Goal: Task Accomplishment & Management: Manage account settings

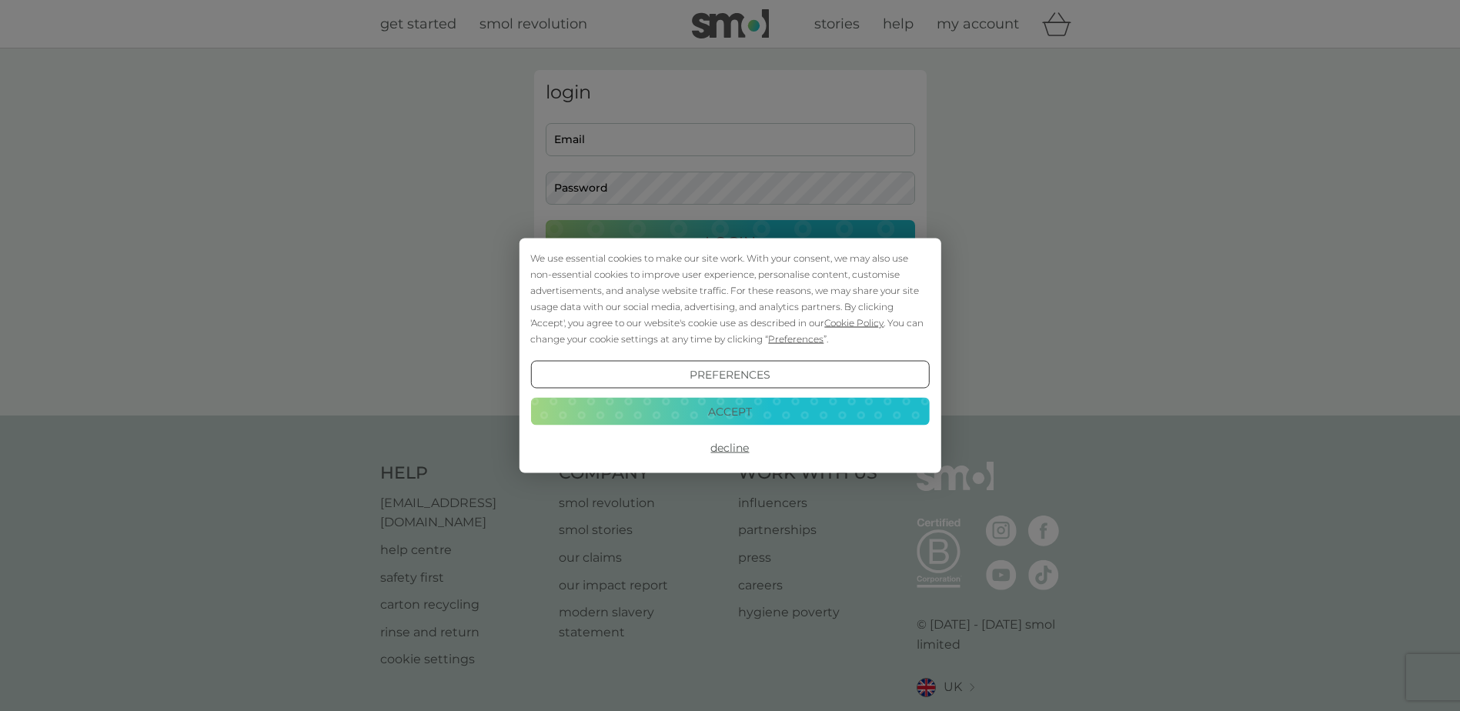
click at [732, 445] on button "Decline" at bounding box center [729, 448] width 399 height 28
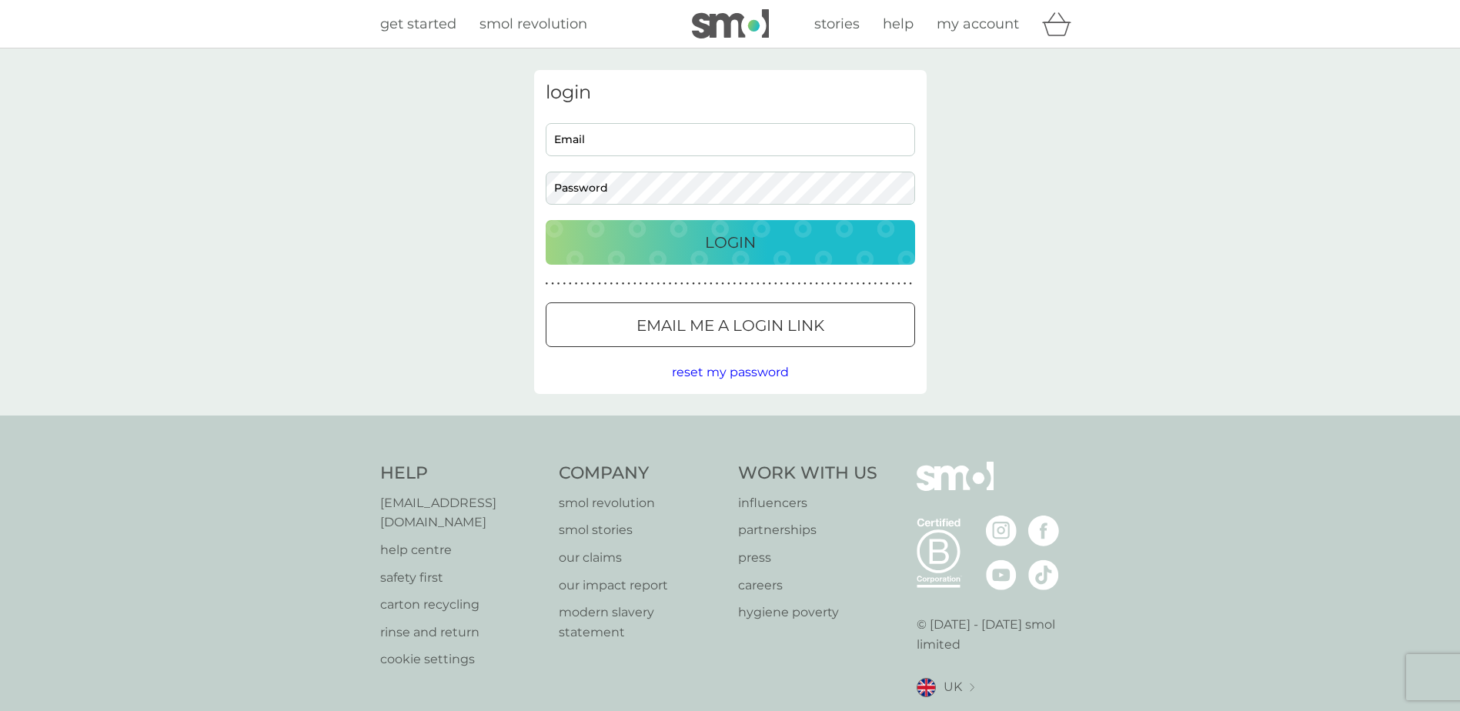
click at [626, 143] on input "Email" at bounding box center [730, 139] width 369 height 33
click at [602, 145] on input "Email" at bounding box center [730, 139] width 369 height 33
type input "[EMAIL_ADDRESS][DOMAIN_NAME]"
click at [546, 220] on button "Login" at bounding box center [730, 242] width 369 height 45
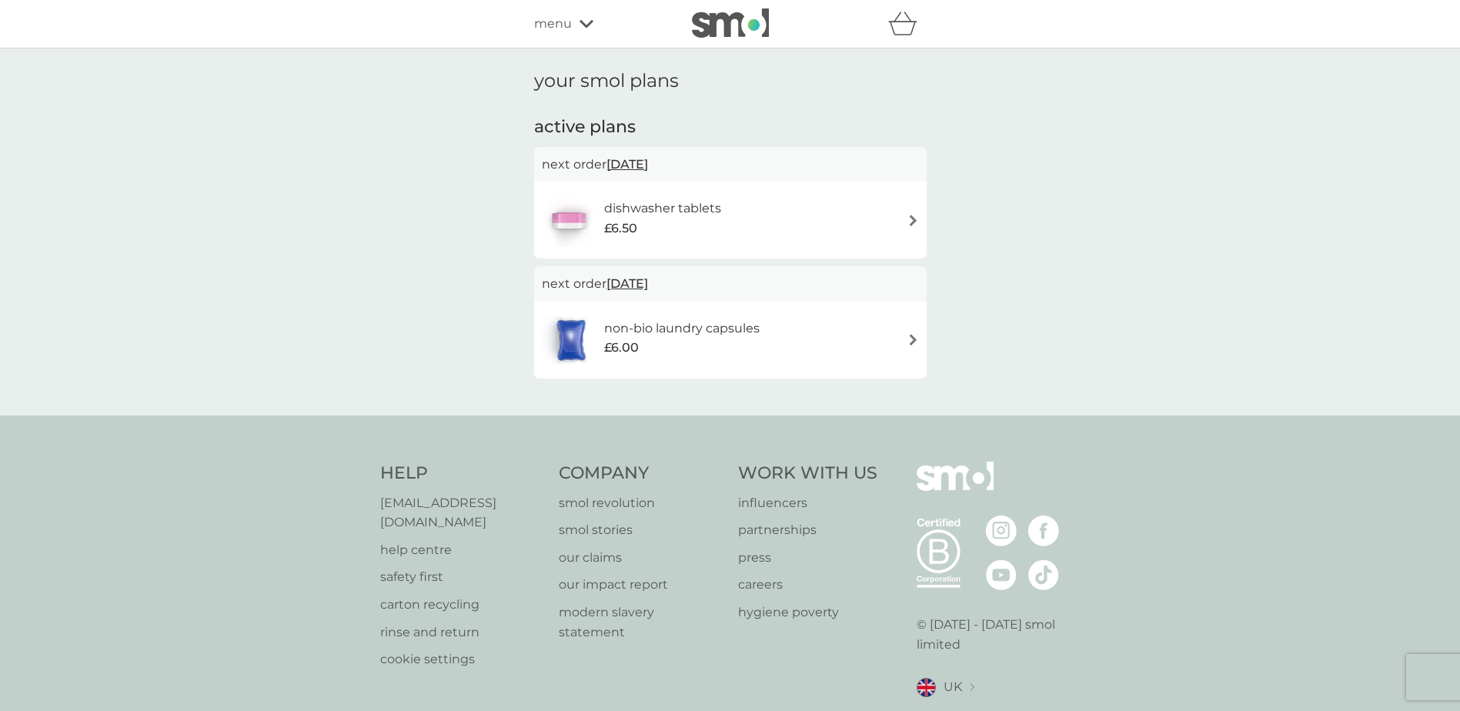
click at [841, 225] on div "dishwasher tablets £6.50" at bounding box center [730, 220] width 377 height 54
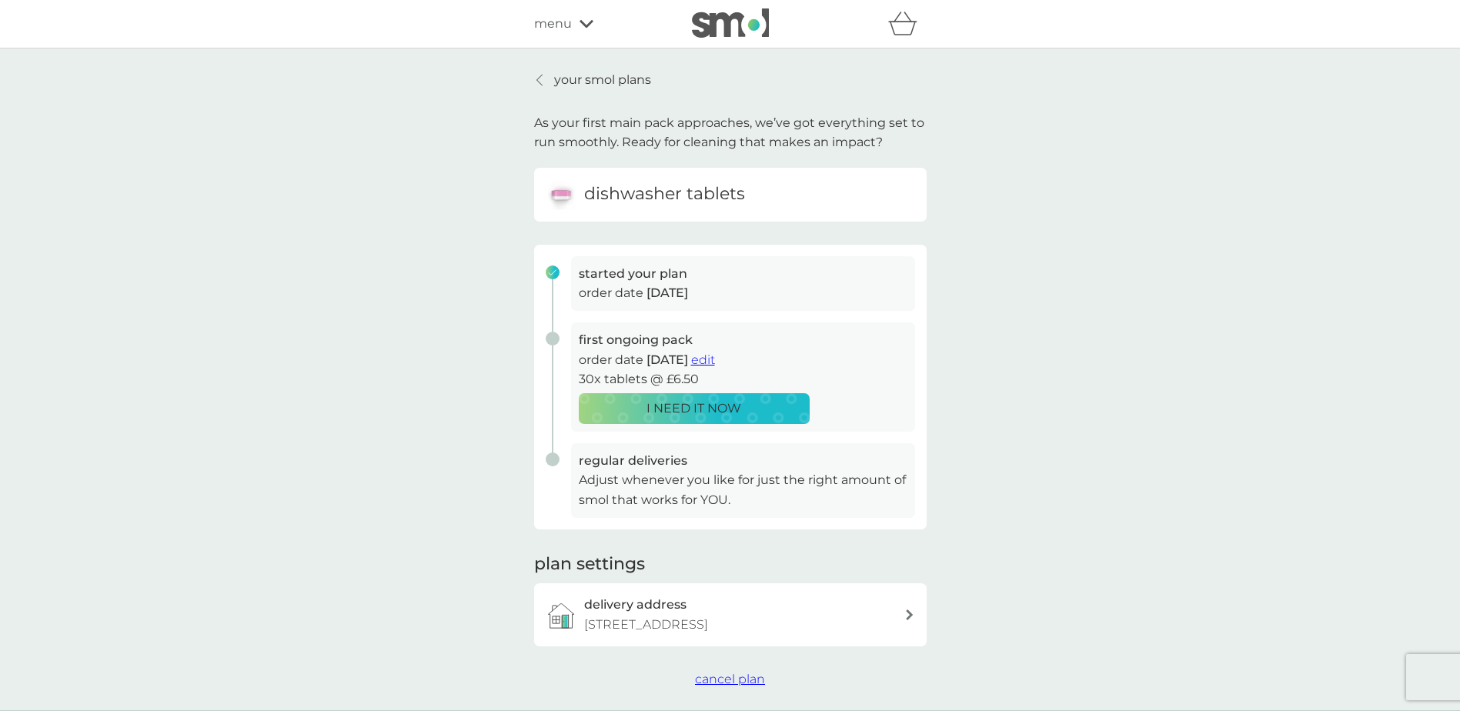
click at [555, 83] on p "your smol plans" at bounding box center [602, 80] width 97 height 20
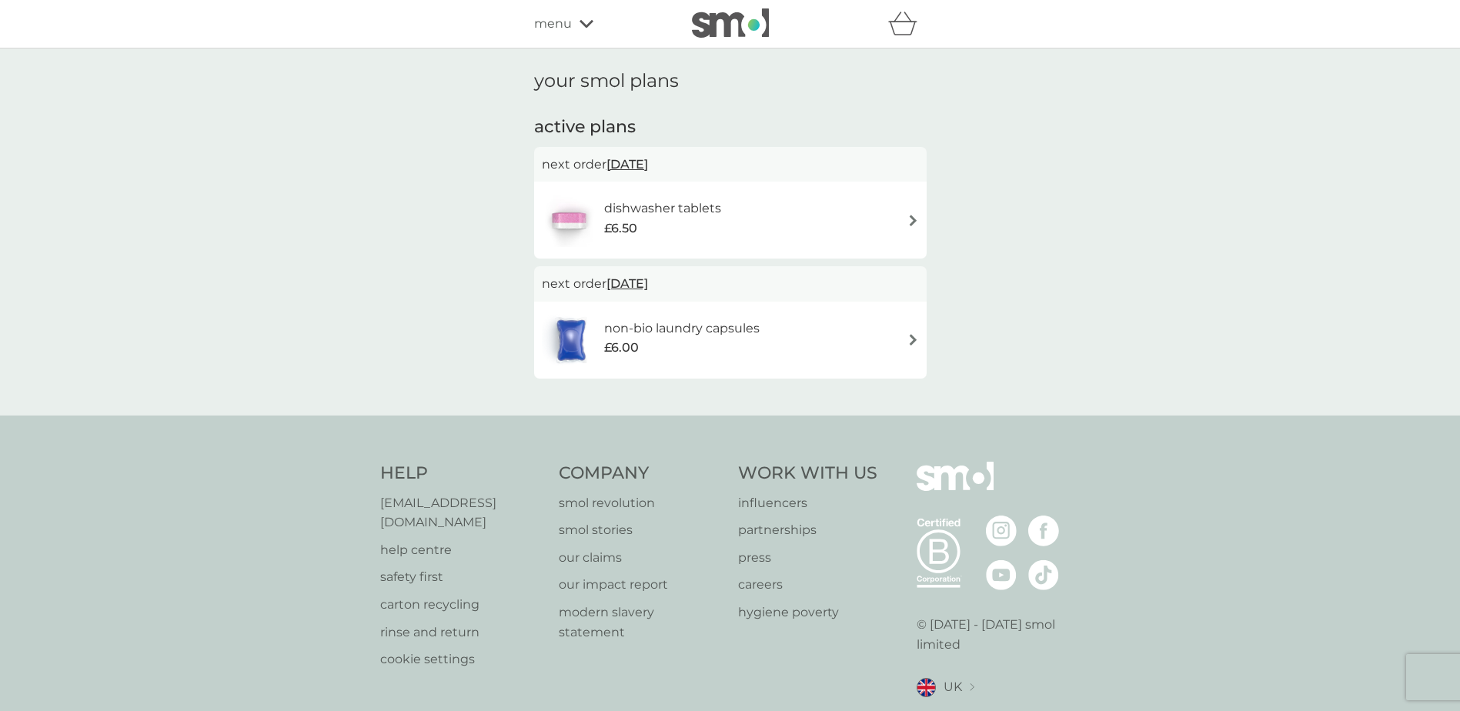
click at [747, 329] on h6 "non-bio laundry capsules" at bounding box center [681, 329] width 155 height 20
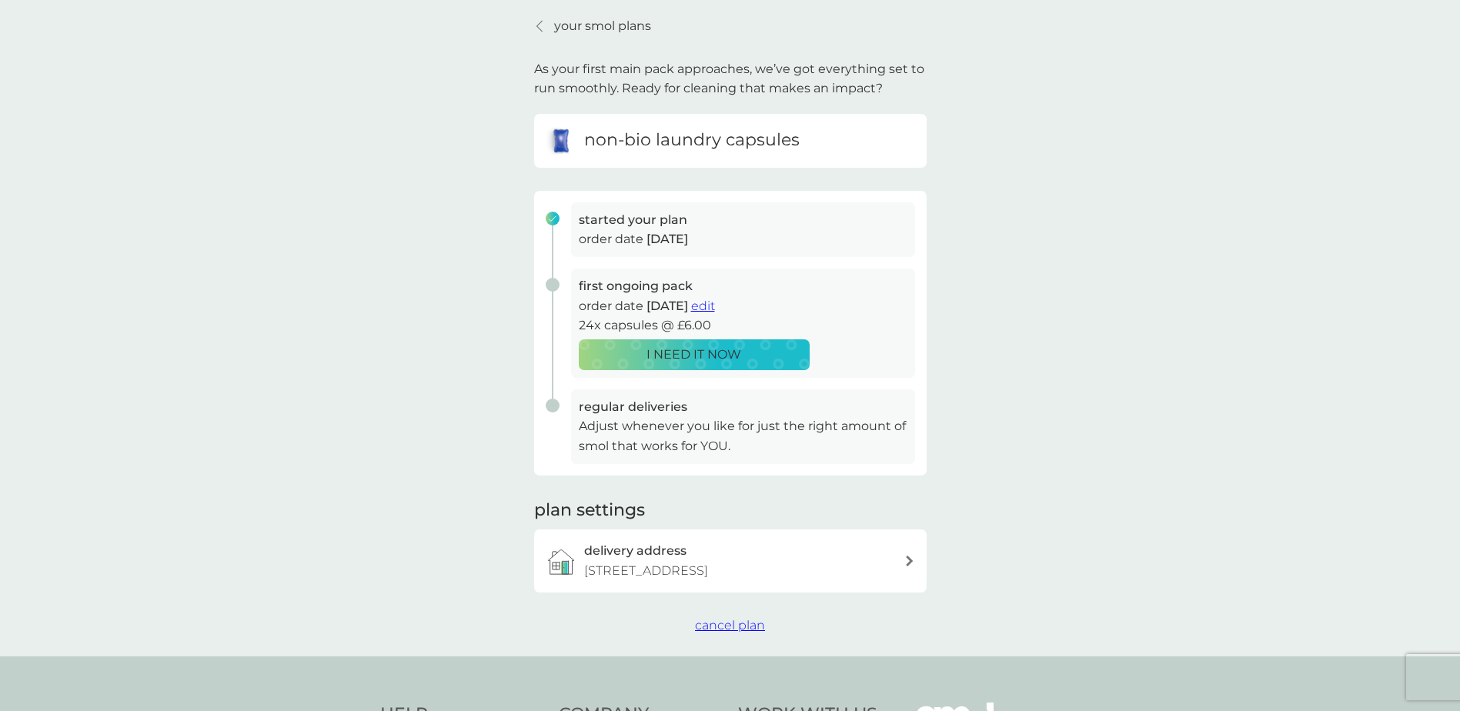
scroll to position [205, 0]
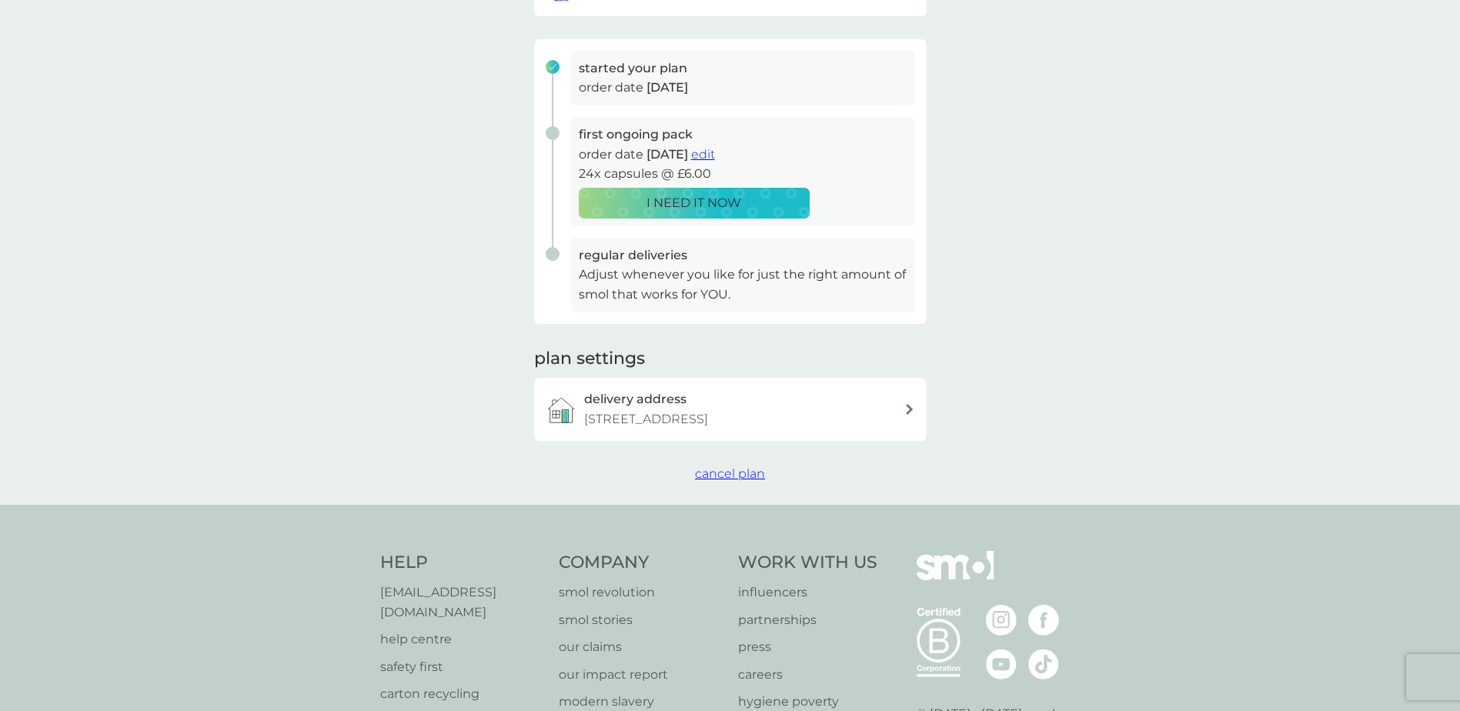
click at [740, 481] on span "cancel plan" at bounding box center [730, 473] width 70 height 15
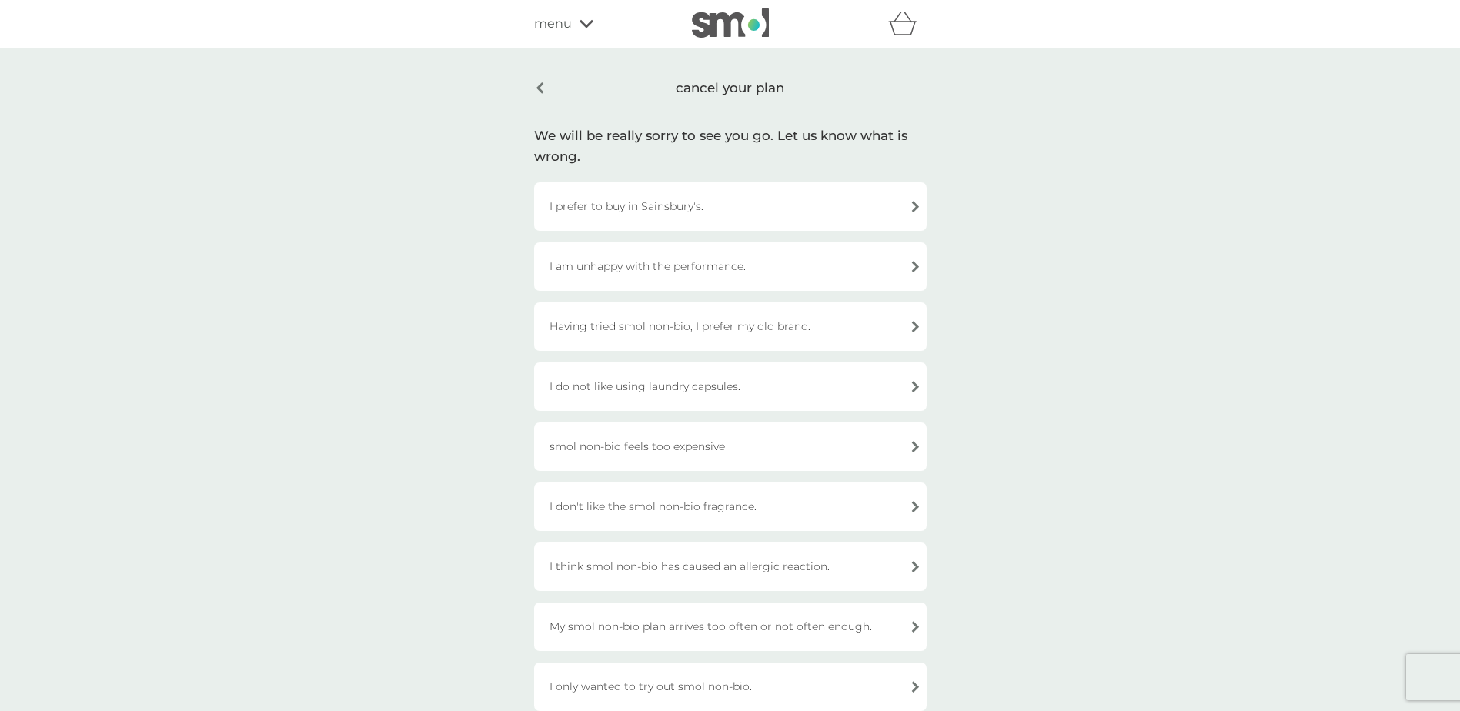
click at [788, 334] on div "Having tried smol non-bio, I prefer my old brand." at bounding box center [730, 326] width 392 height 48
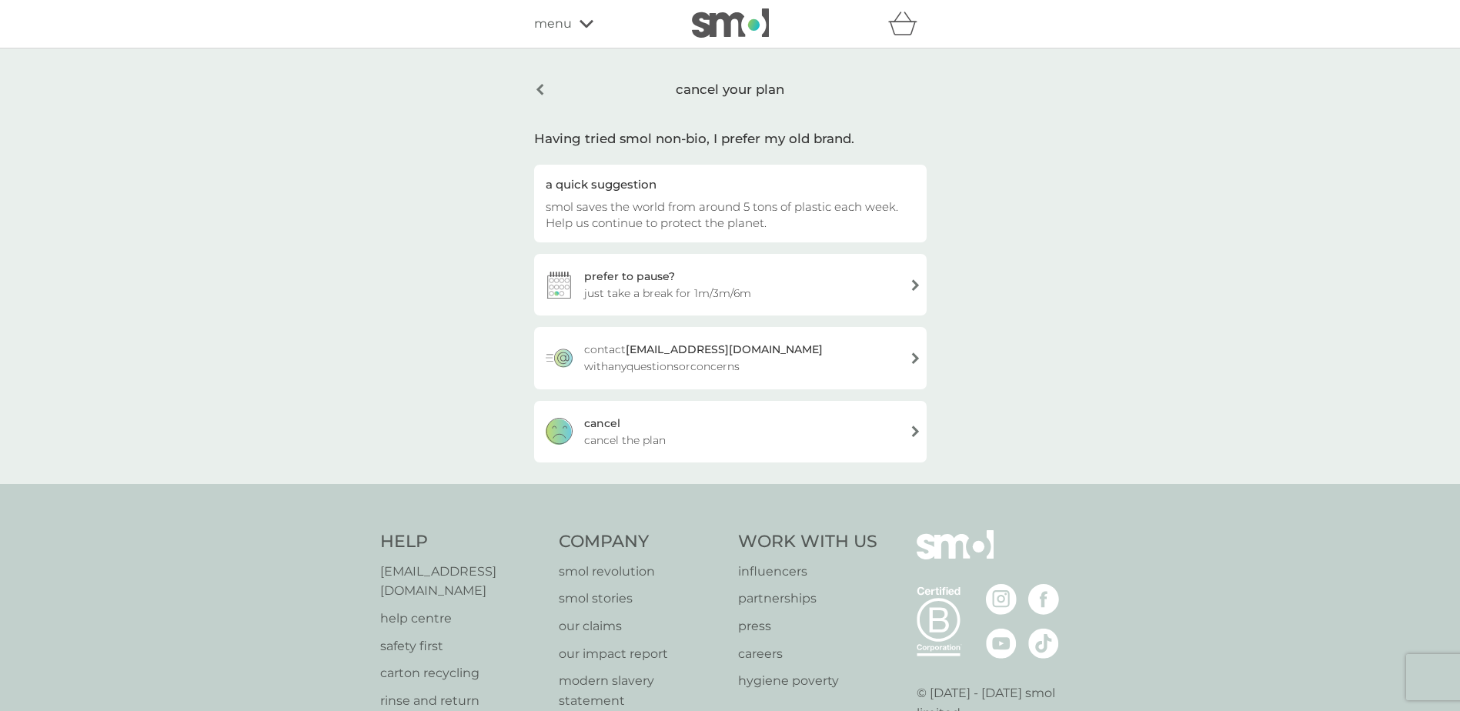
click at [697, 424] on div "cancel cancel the plan" at bounding box center [730, 432] width 392 height 62
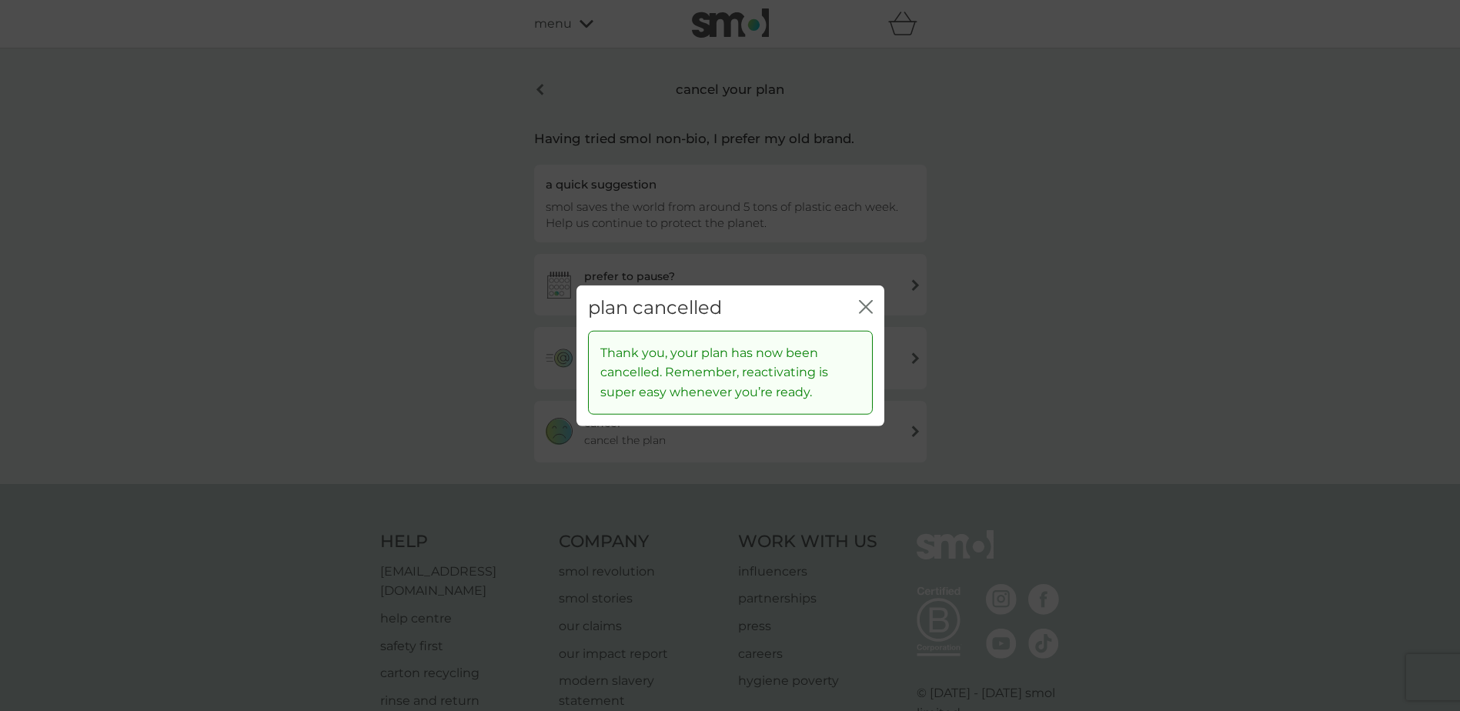
click at [876, 305] on div "plan cancelled close" at bounding box center [730, 307] width 308 height 45
click at [861, 305] on icon "close" at bounding box center [866, 307] width 14 height 14
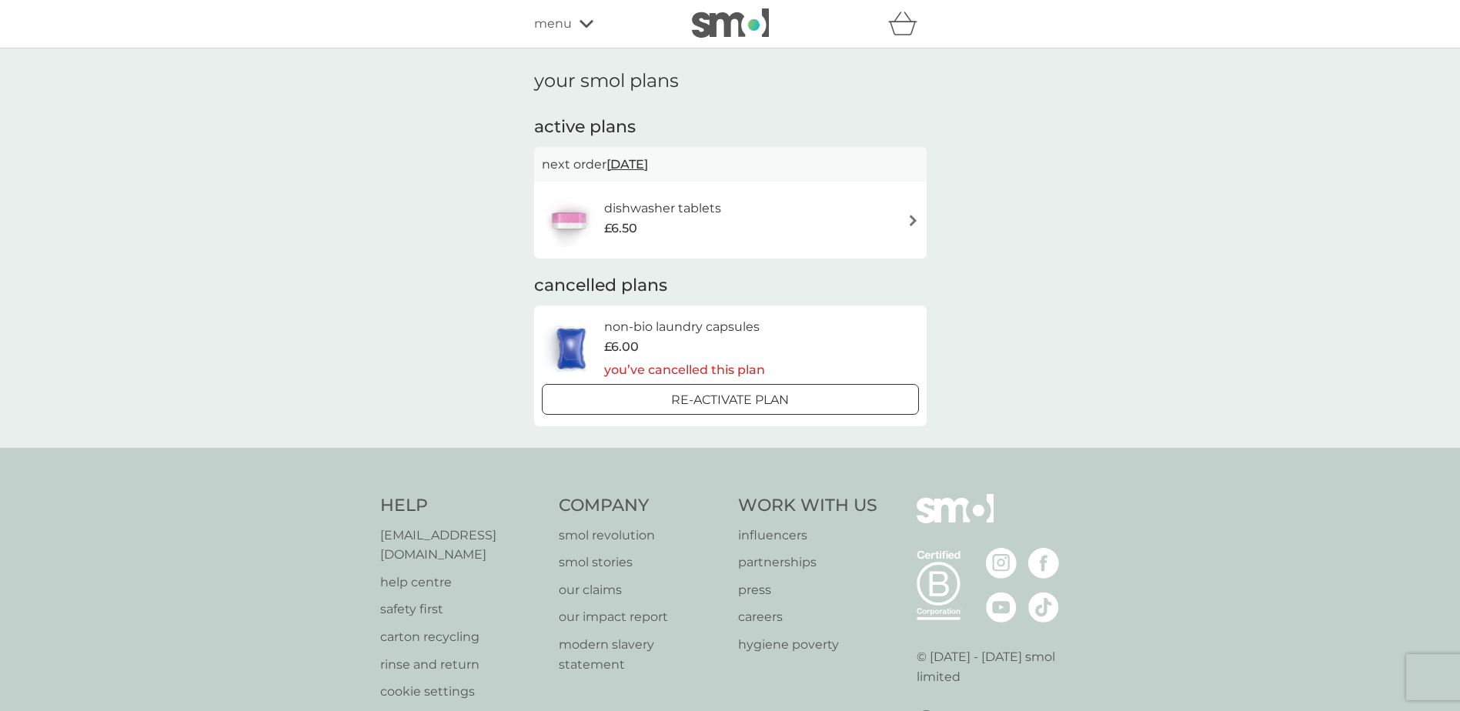
click at [716, 237] on div "£6.50" at bounding box center [662, 229] width 117 height 20
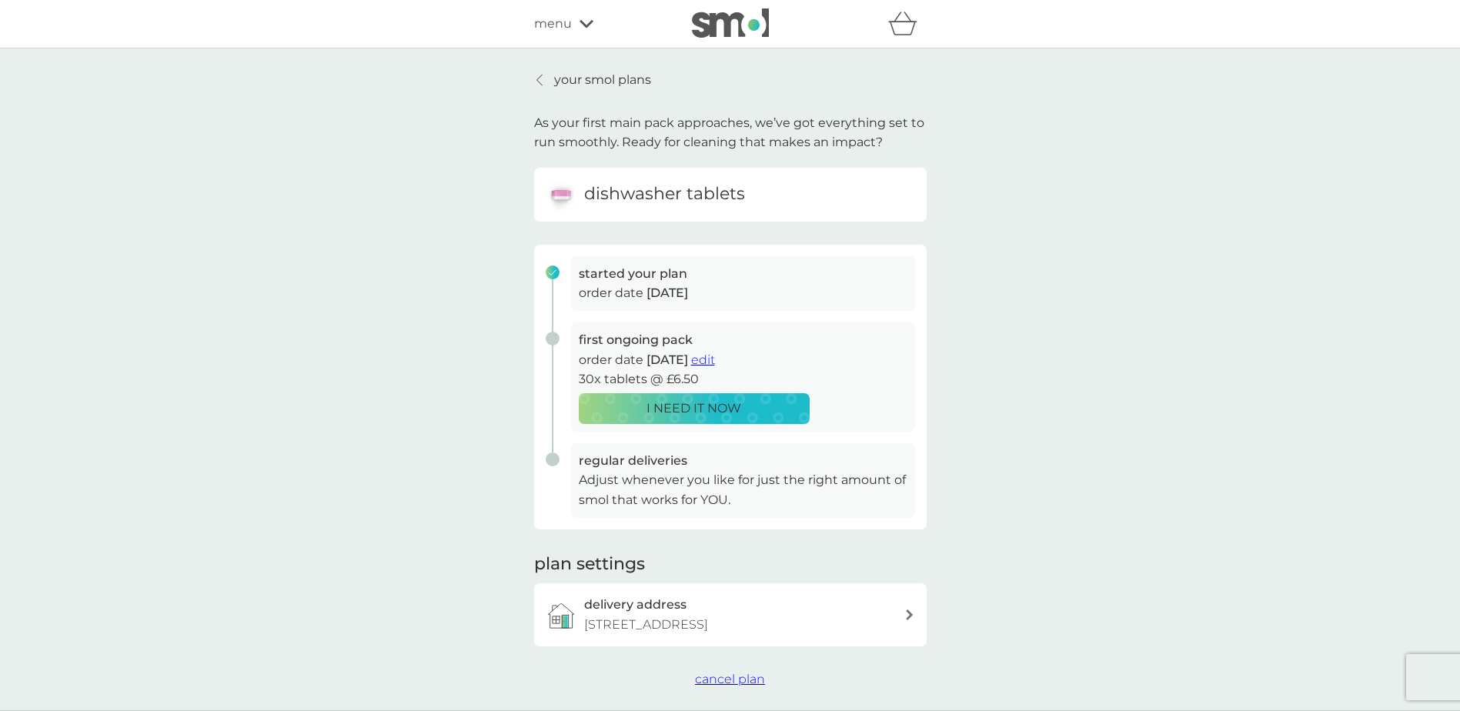
click at [583, 90] on div "your smol plans As your first main pack approaches, we’ve got everything set to…" at bounding box center [730, 379] width 392 height 619
click at [585, 77] on p "your smol plans" at bounding box center [602, 80] width 97 height 20
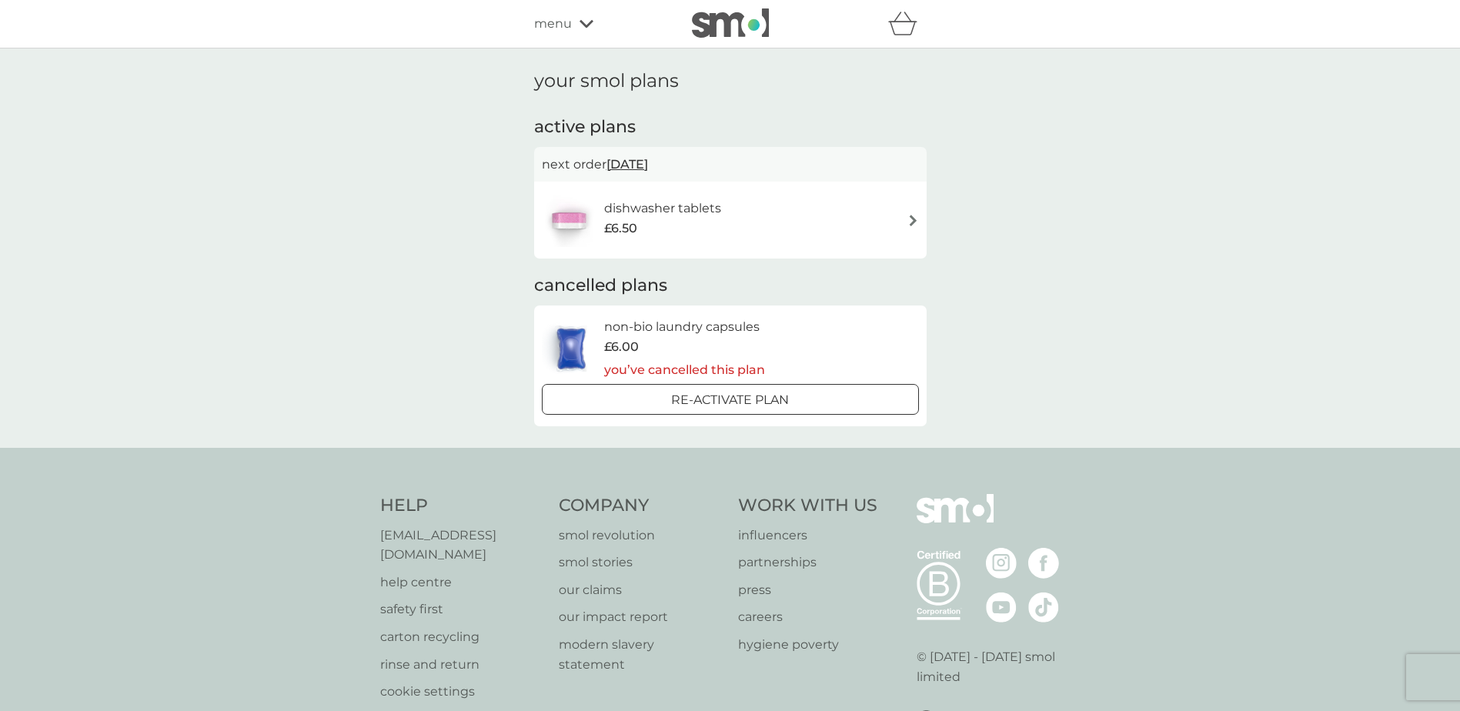
click at [571, 12] on div "refer a friend & you BOTH save smol impact smol shop your smol plans your upcom…" at bounding box center [730, 23] width 392 height 31
click at [570, 17] on span "menu" at bounding box center [553, 24] width 38 height 20
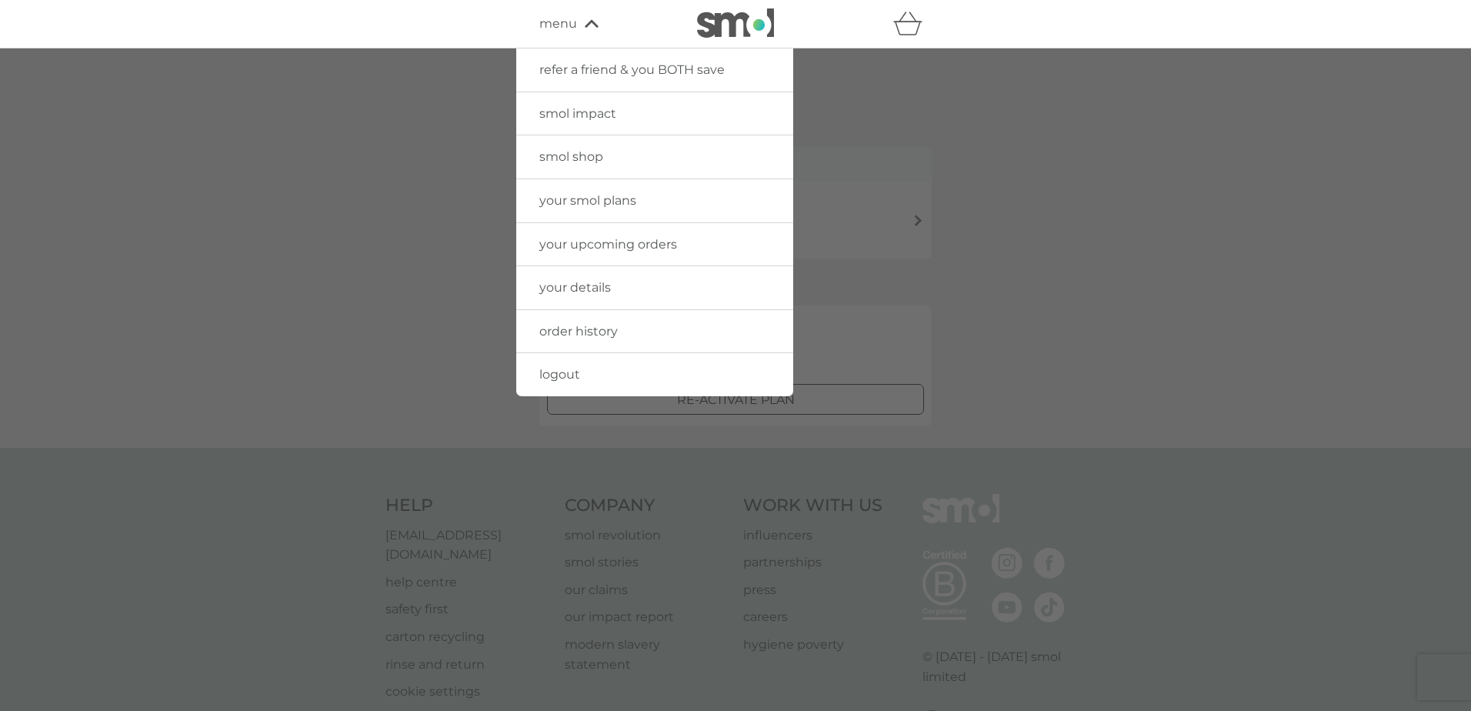
click at [601, 162] on span "smol shop" at bounding box center [571, 156] width 64 height 15
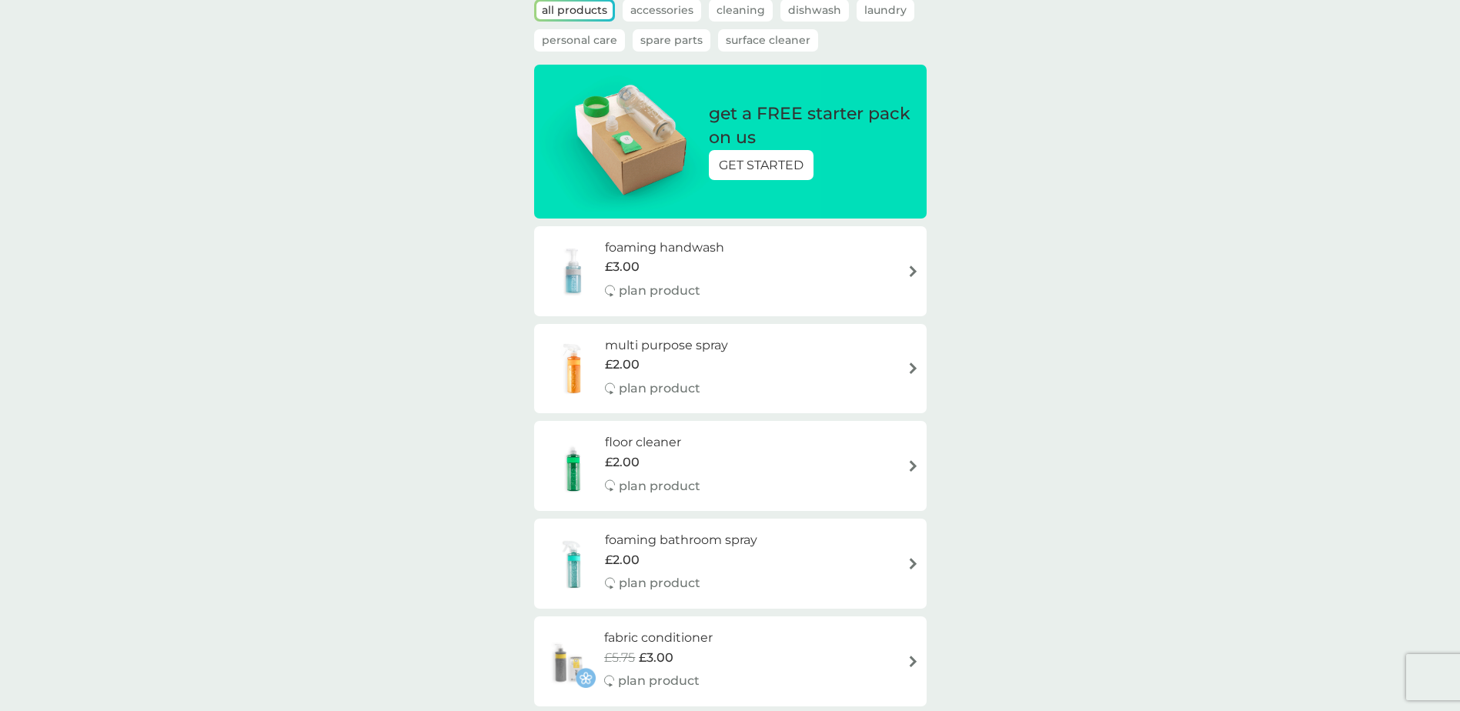
scroll to position [205, 0]
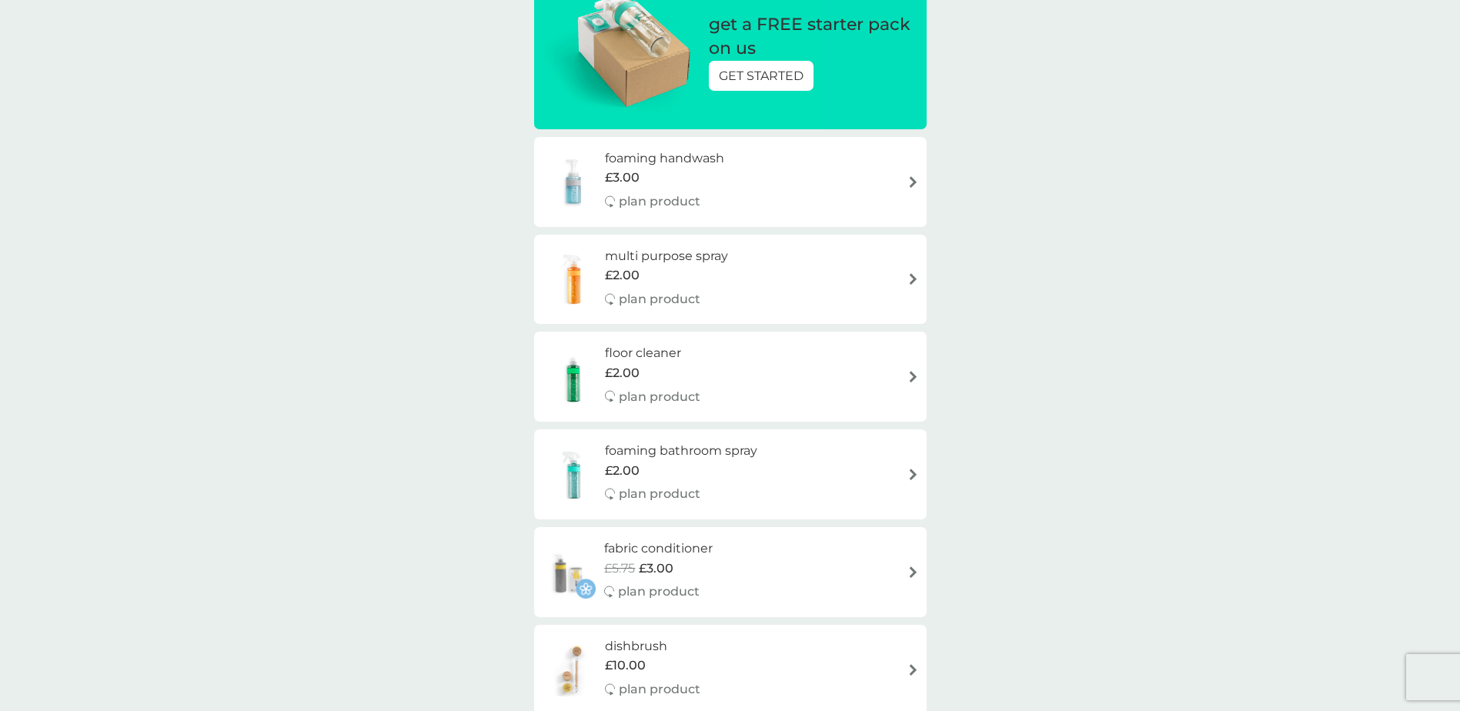
click at [905, 379] on div "floor cleaner £2.00 plan product" at bounding box center [730, 376] width 377 height 67
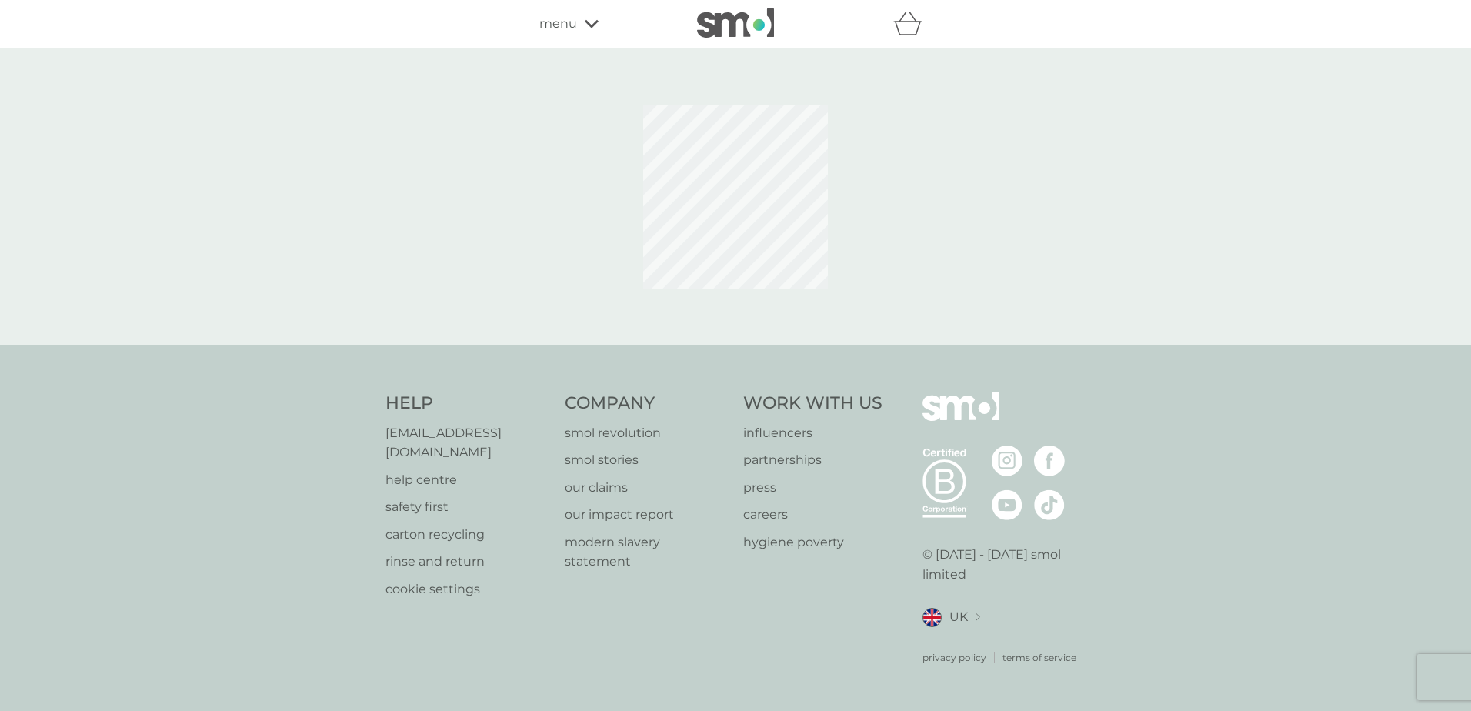
select select "84"
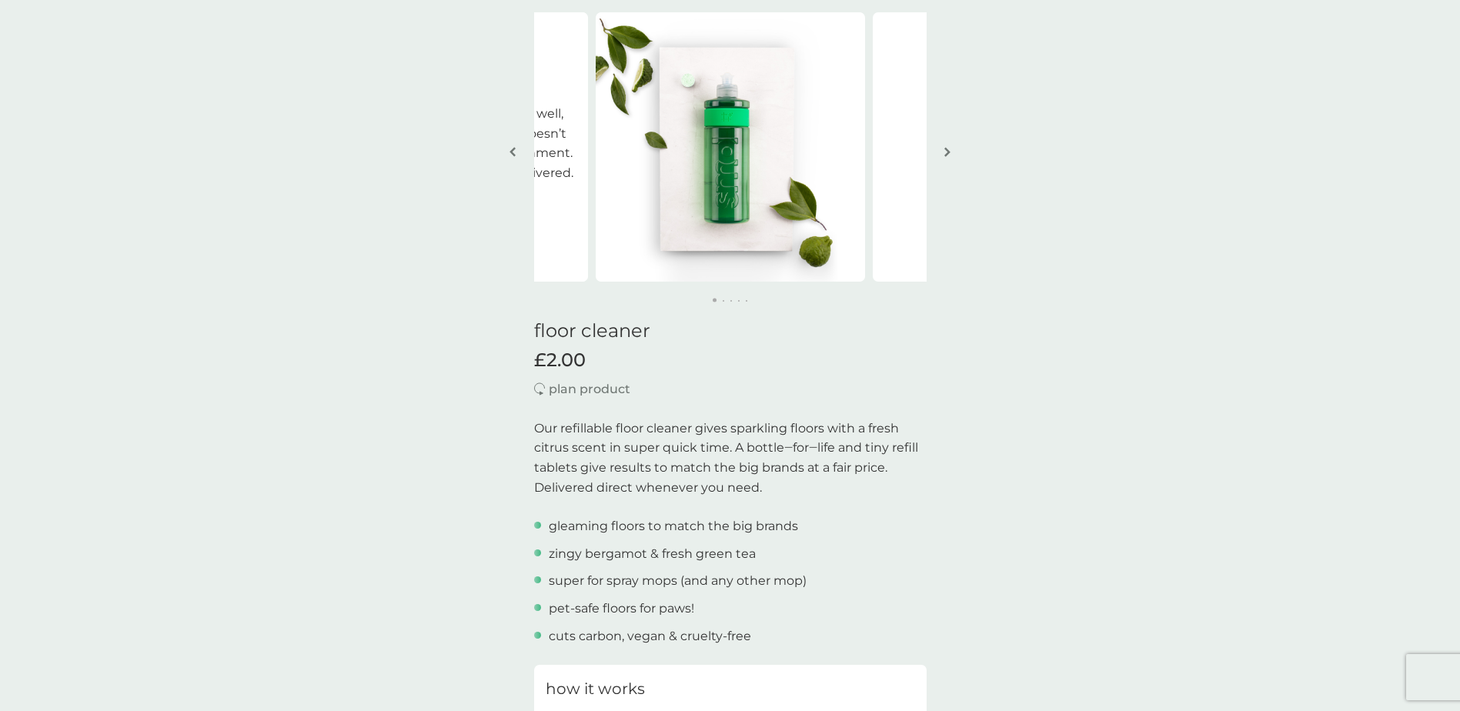
scroll to position [102, 0]
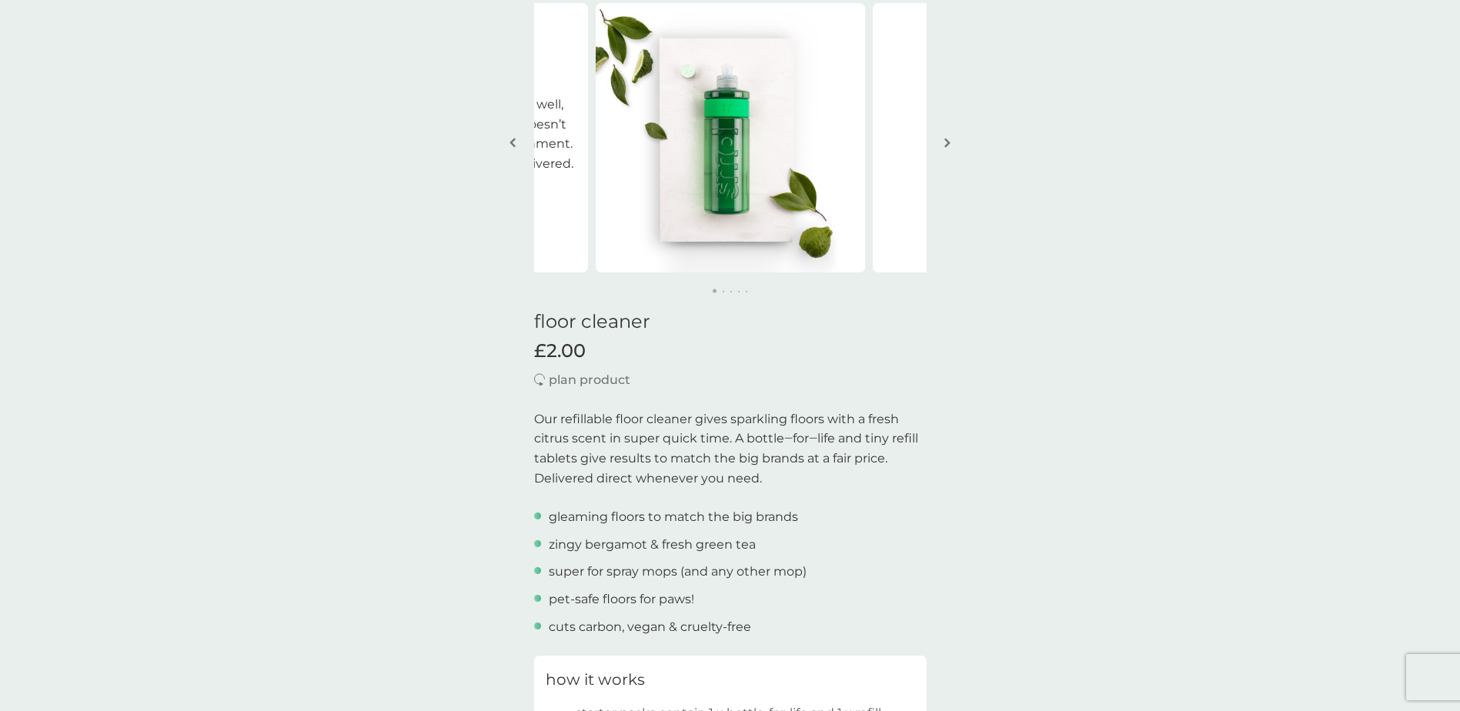
click at [942, 142] on button "button" at bounding box center [948, 143] width 12 height 77
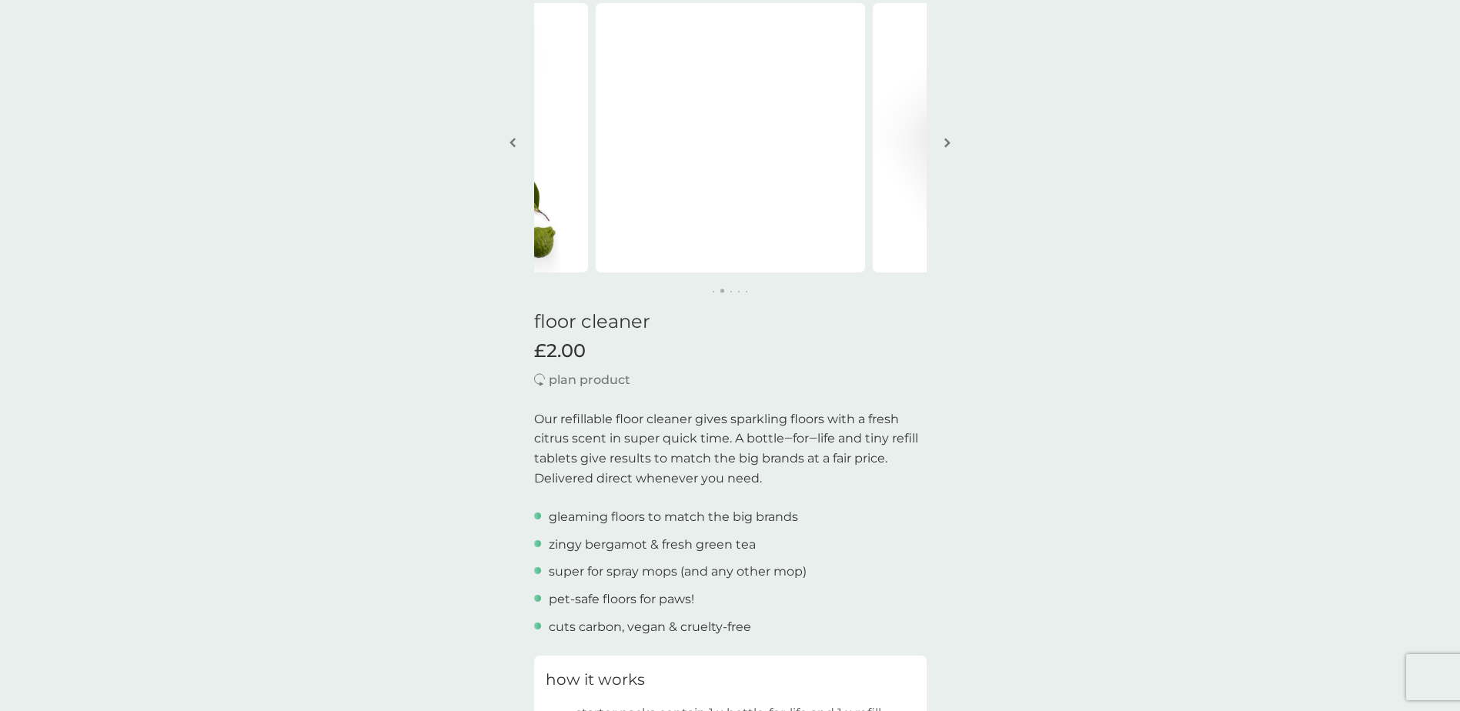
click at [946, 139] on img "button" at bounding box center [947, 143] width 6 height 12
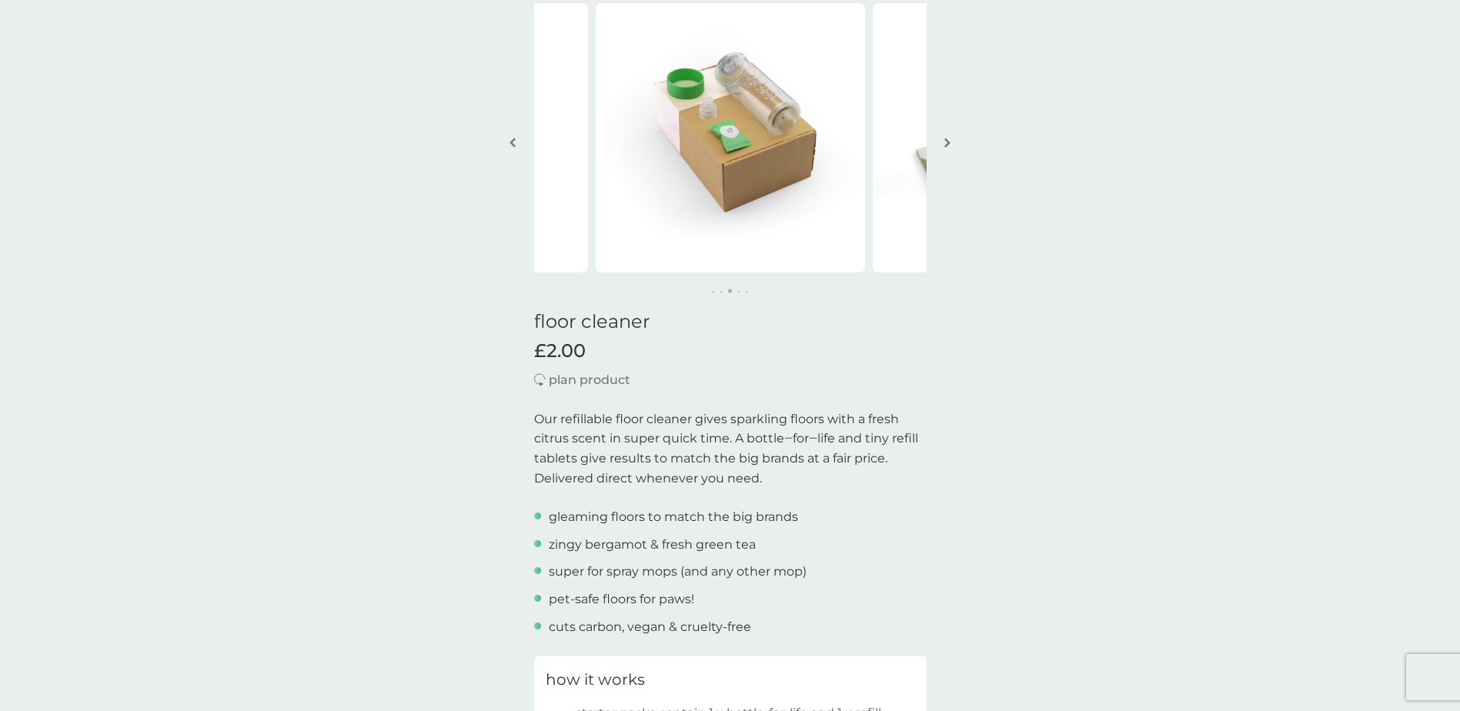
click at [946, 139] on img "button" at bounding box center [947, 143] width 6 height 12
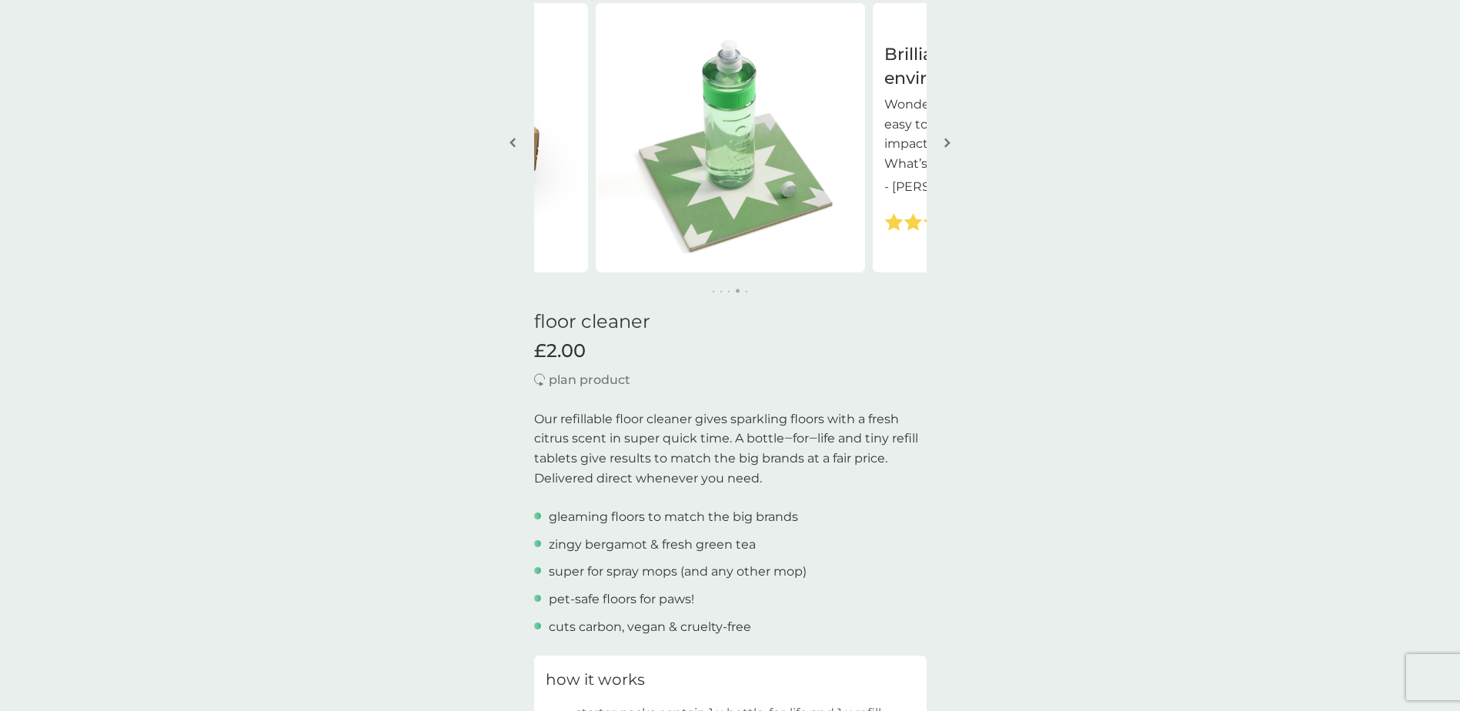
click at [946, 139] on img "button" at bounding box center [947, 143] width 6 height 12
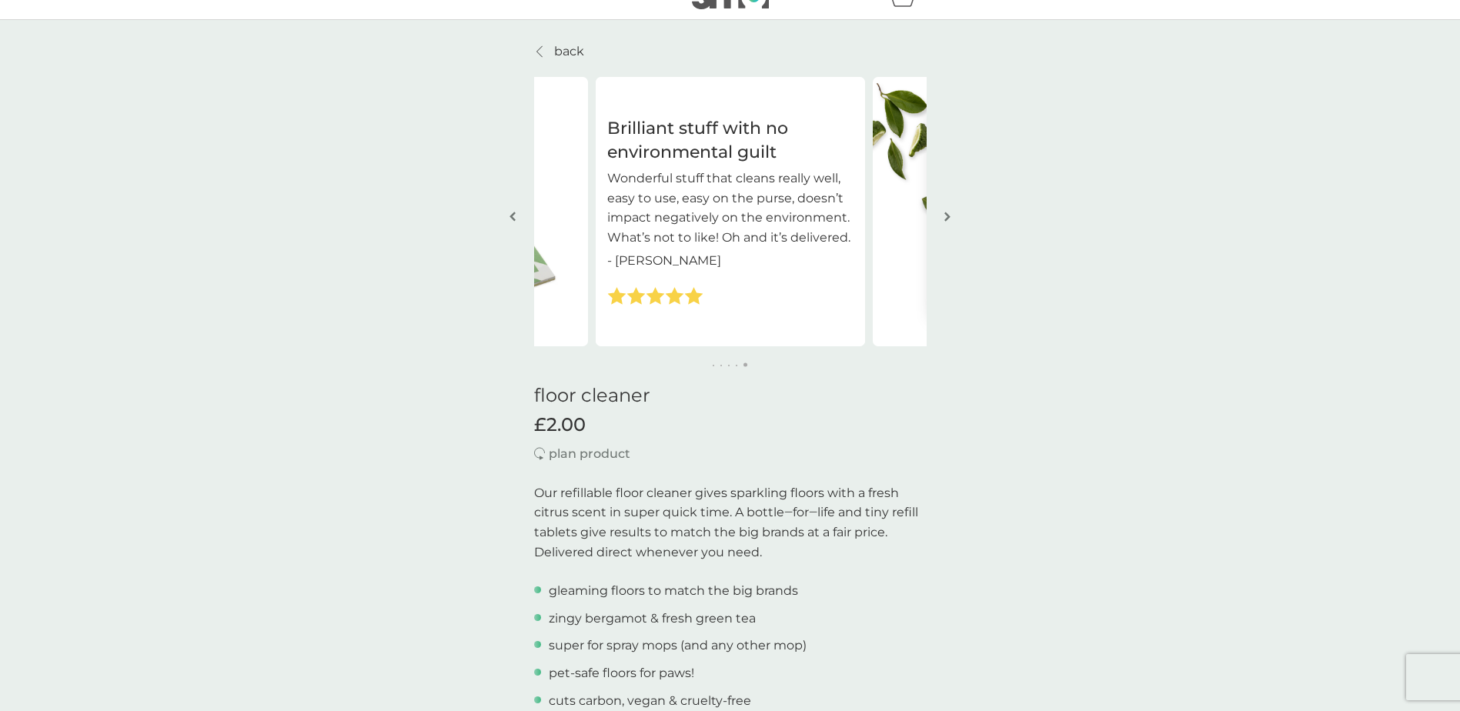
scroll to position [0, 0]
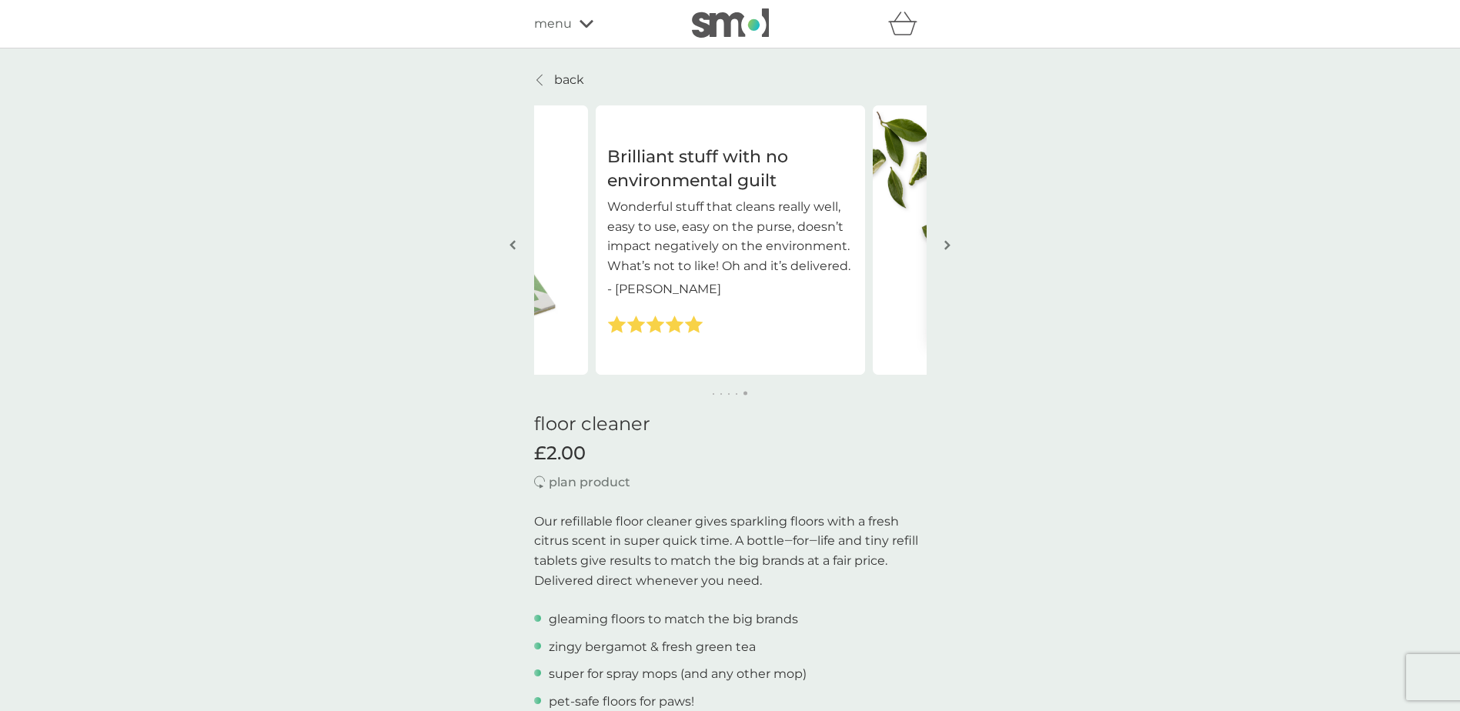
click at [556, 88] on p "back" at bounding box center [569, 80] width 30 height 20
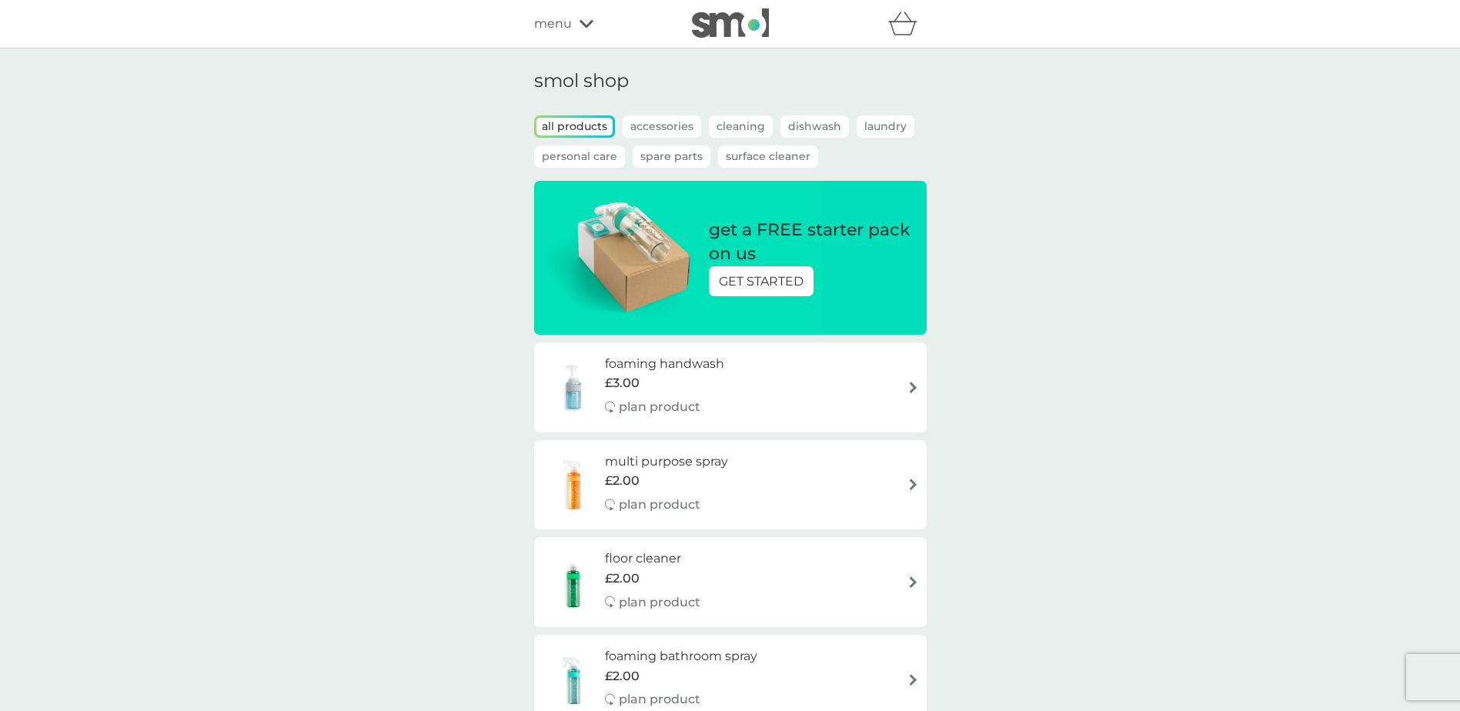
click at [549, 26] on span "menu" at bounding box center [553, 24] width 38 height 20
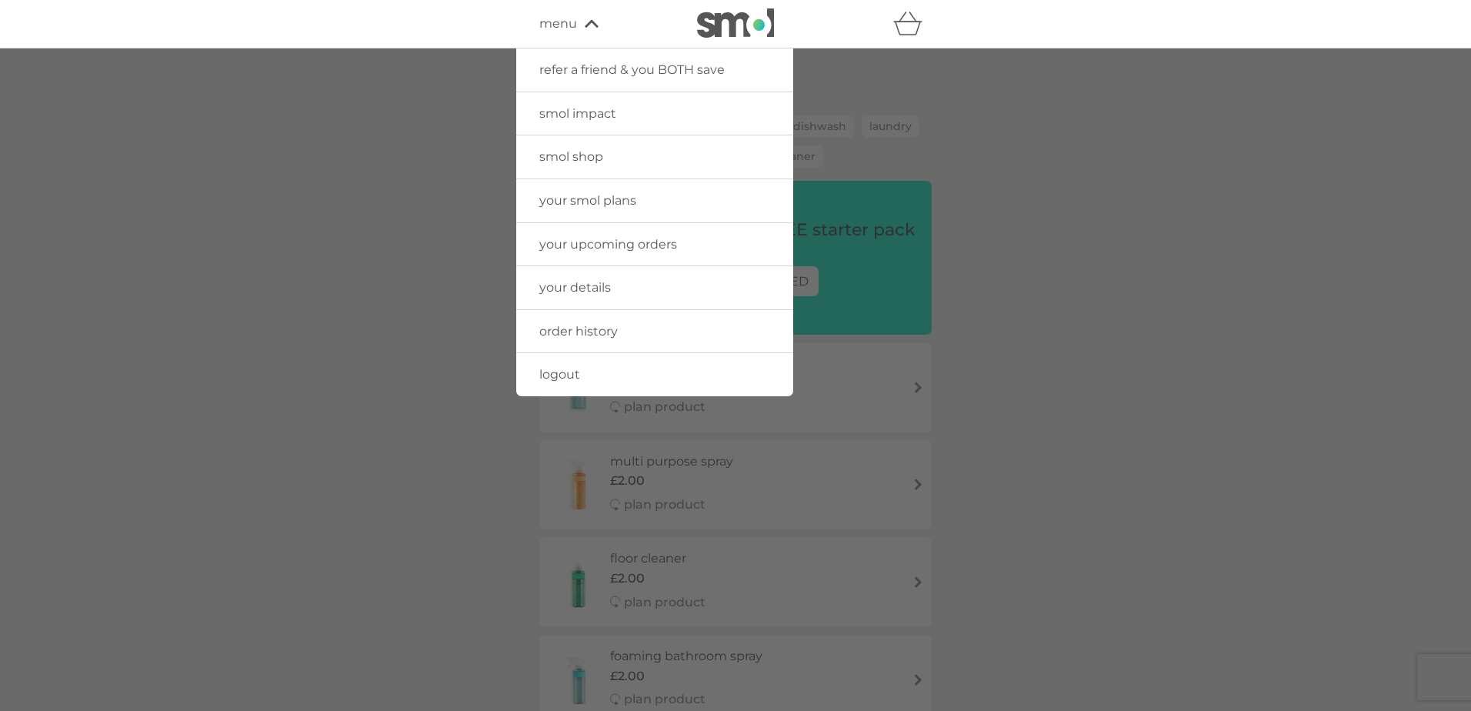
click at [560, 375] on span "logout" at bounding box center [559, 374] width 41 height 15
